Goal: Task Accomplishment & Management: Manage account settings

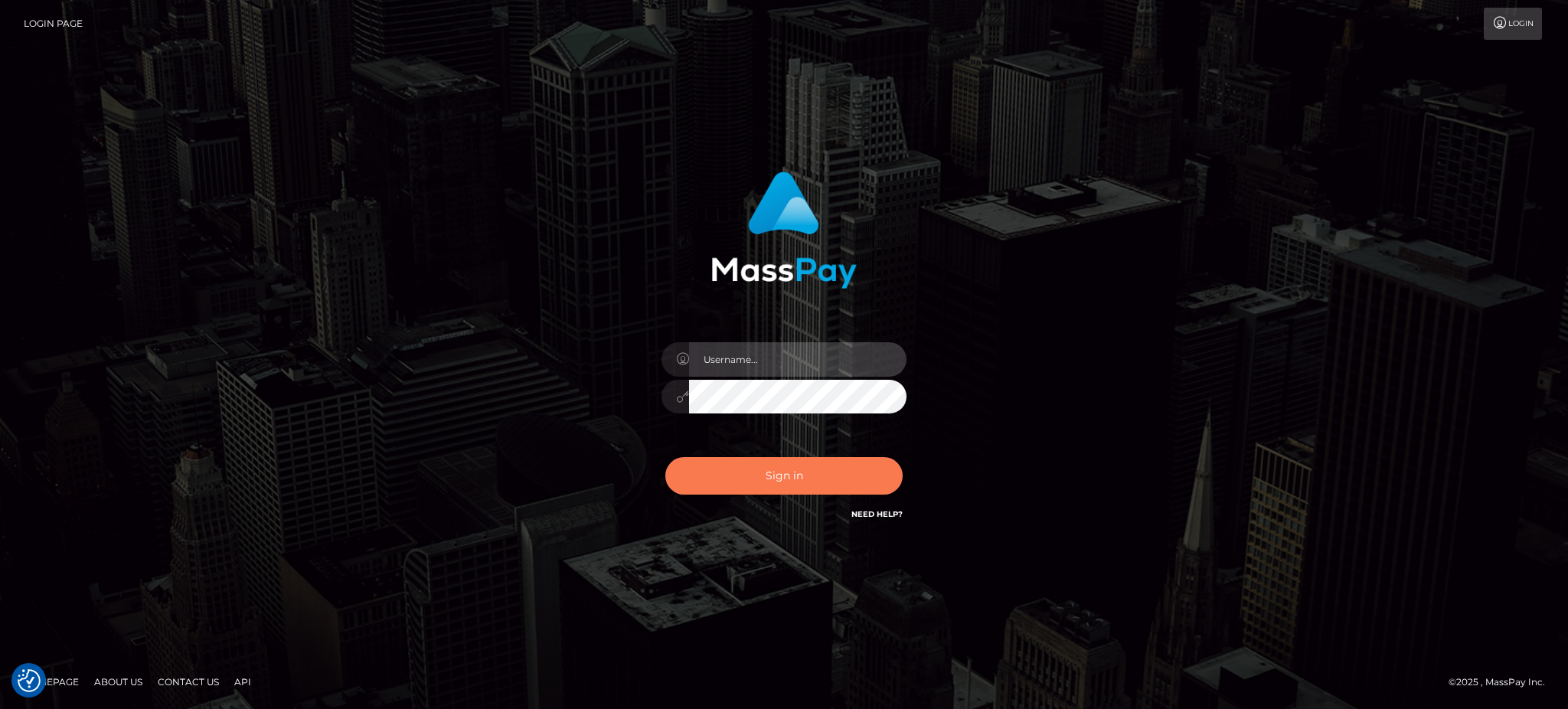
type input "Jeane.B2"
click at [766, 485] on button "Sign in" at bounding box center [783, 475] width 237 height 37
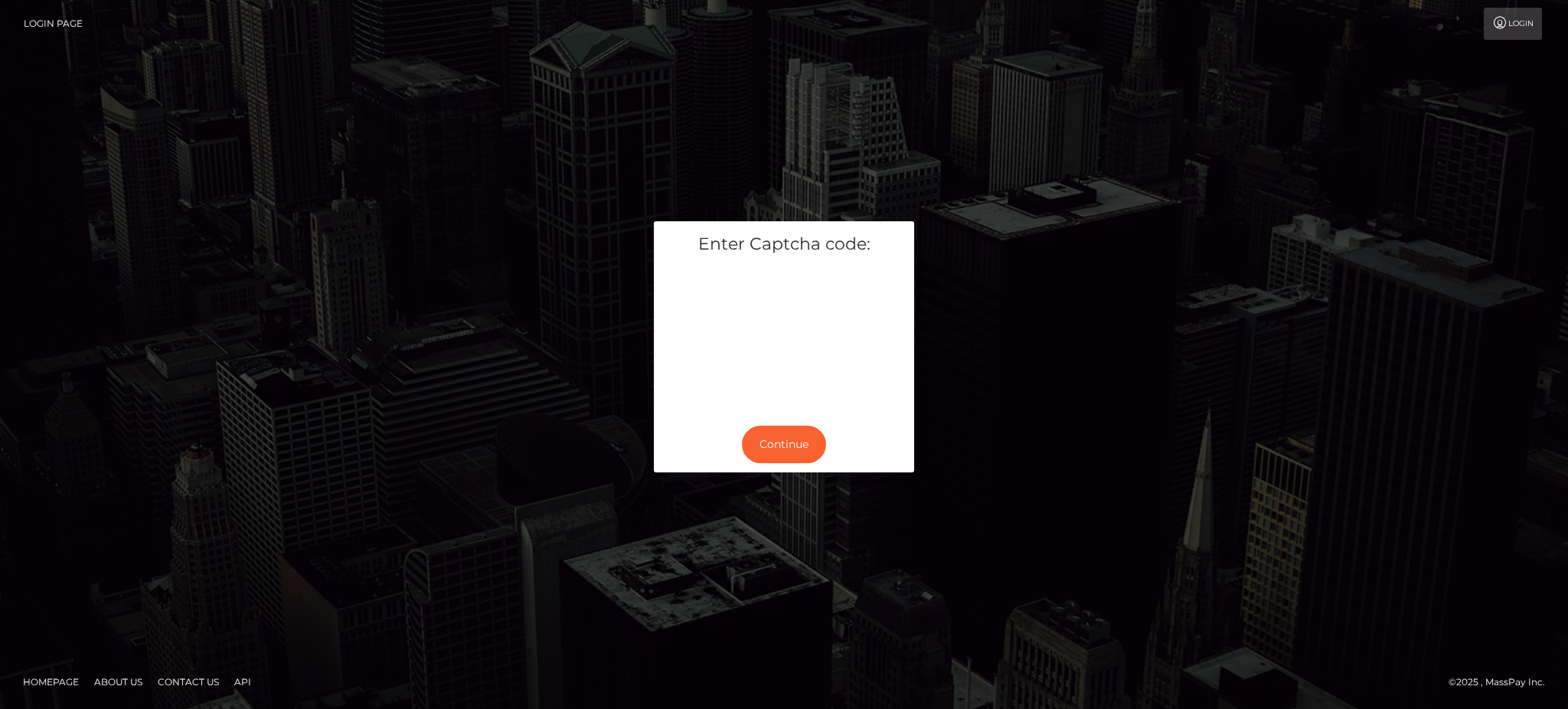
click at [204, 274] on div "Enter Captcha code: Continue" at bounding box center [784, 354] width 1568 height 496
click at [809, 450] on button "Continue" at bounding box center [783, 443] width 84 height 37
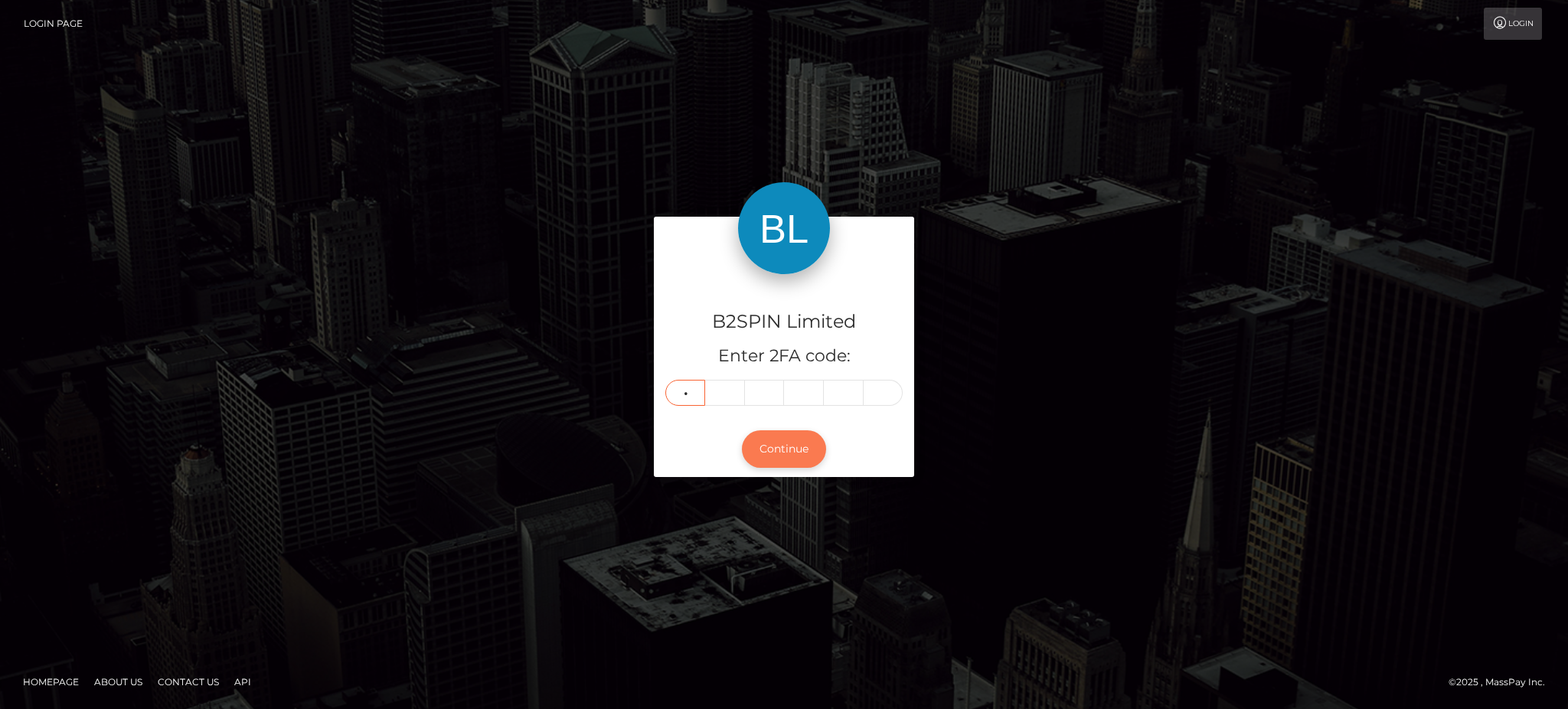
type input "2"
type input "4"
type input "8"
type input "0"
type input "2"
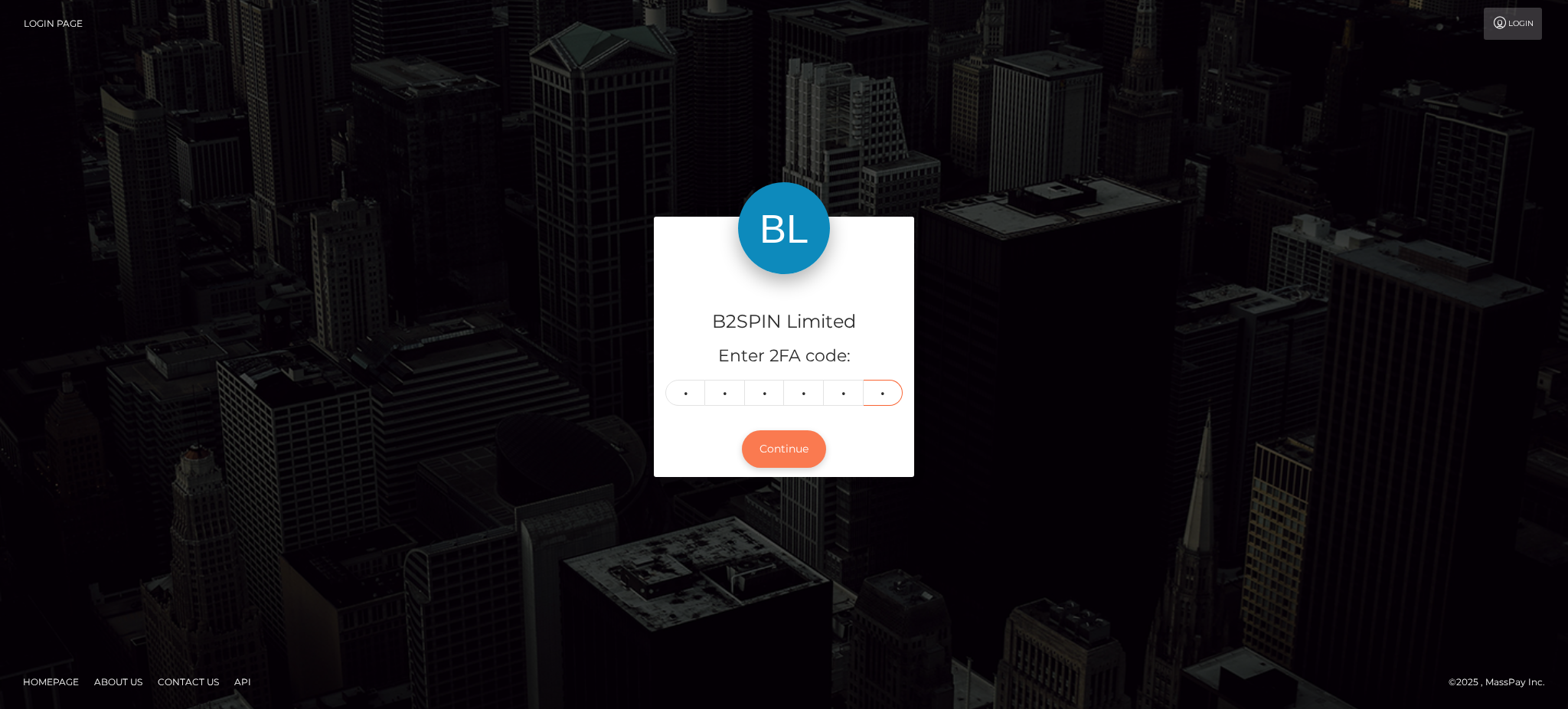
type input "6"
click at [768, 459] on button "Continue" at bounding box center [783, 449] width 84 height 37
click at [807, 457] on button "Continue" at bounding box center [783, 449] width 84 height 37
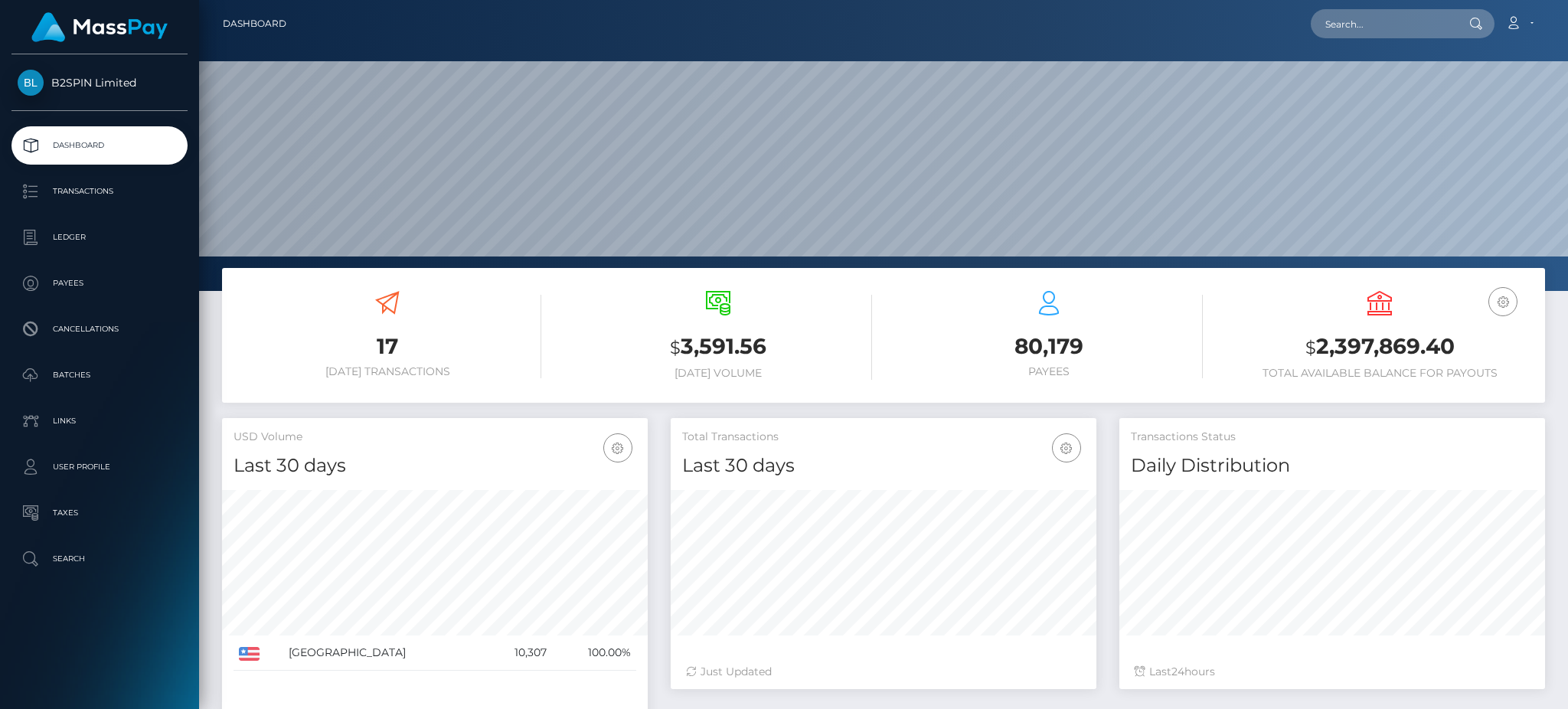
scroll to position [272, 425]
click at [126, 196] on p "Transactions" at bounding box center [99, 191] width 164 height 23
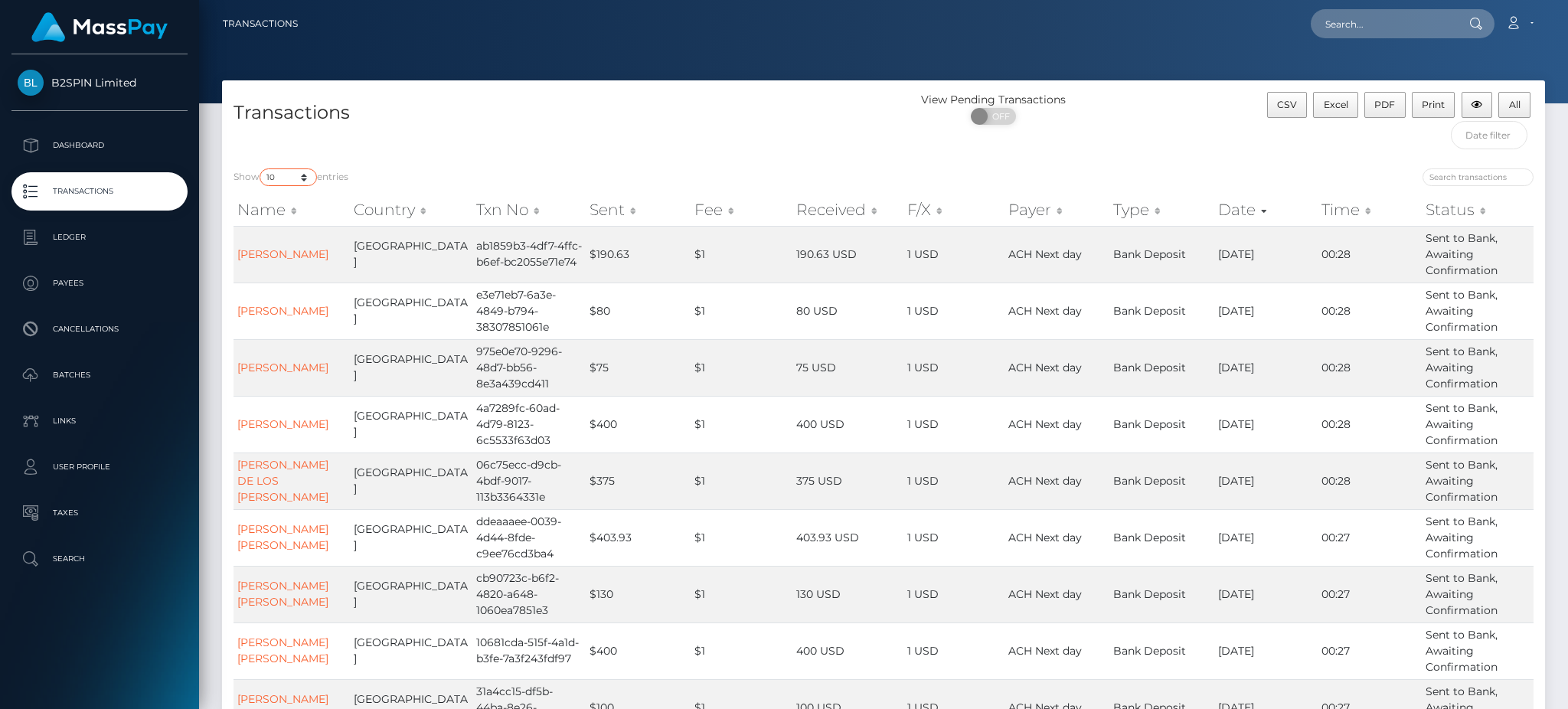
click at [288, 172] on select "10 25 50 100 250 500 1,000 3,500" at bounding box center [288, 177] width 57 height 17
select select "3500"
click at [261, 169] on select "10 25 50 100 250 500 1,000 3,500" at bounding box center [288, 177] width 57 height 17
click at [1486, 185] on input "search" at bounding box center [1478, 177] width 111 height 17
click at [1498, 135] on input "text" at bounding box center [1489, 135] width 77 height 29
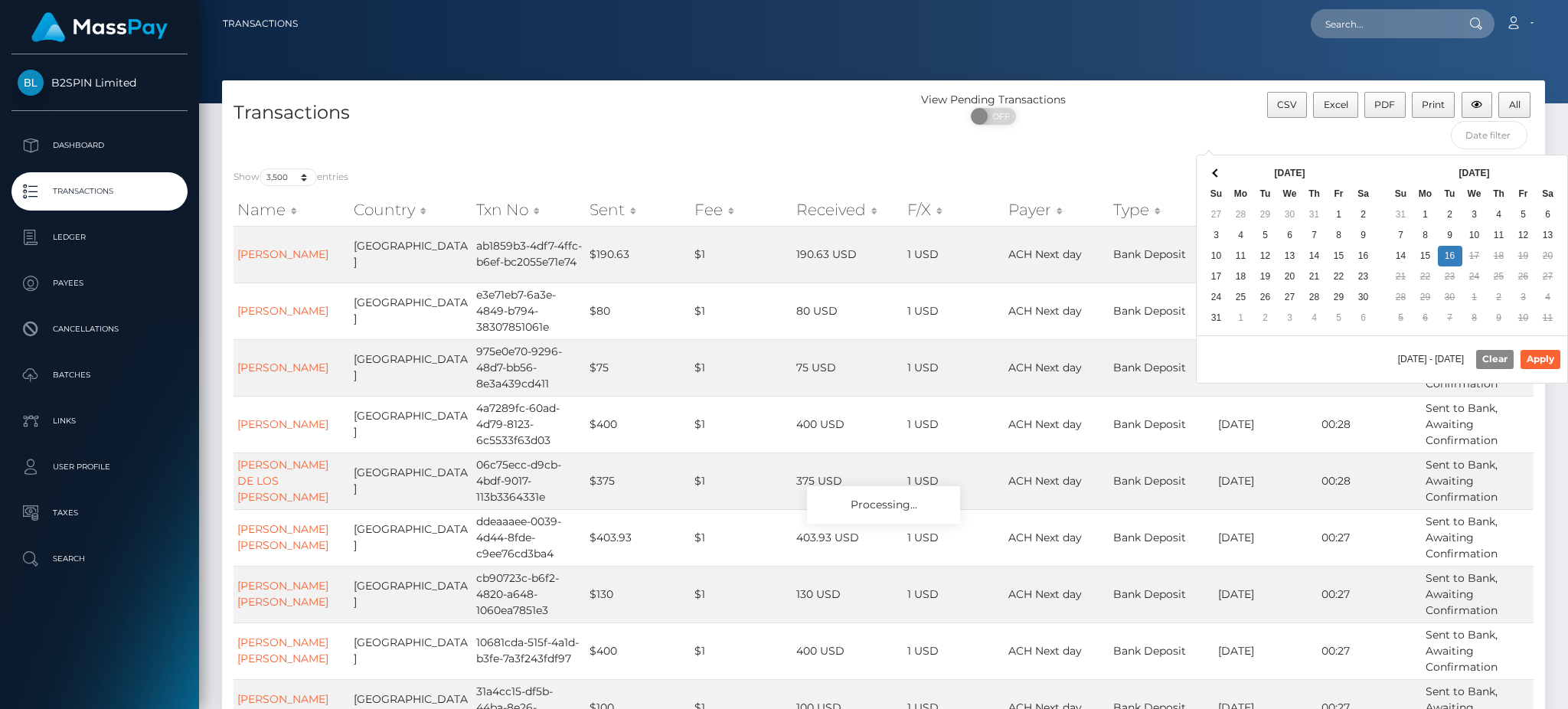
click at [1299, 351] on div "[DATE] - [DATE] Clear Apply" at bounding box center [1381, 358] width 371 height 47
drag, startPoint x: 1452, startPoint y: 232, endPoint x: 1452, endPoint y: 252, distance: 20.0
click at [1552, 359] on button "Apply" at bounding box center [1540, 358] width 40 height 18
type input "[DATE] - [DATE]"
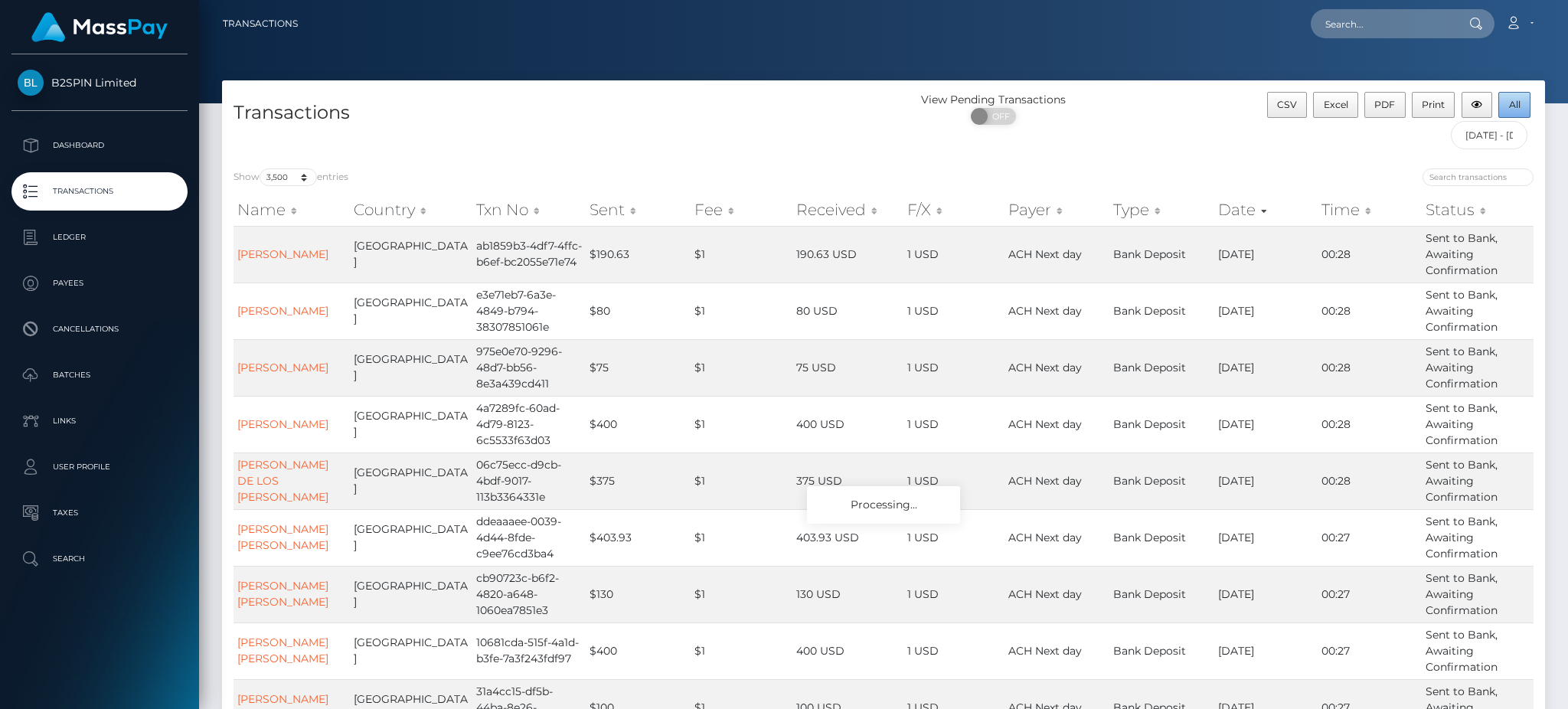
click at [1512, 102] on span "All" at bounding box center [1514, 104] width 11 height 11
